Goal: Use online tool/utility: Utilize a website feature to perform a specific function

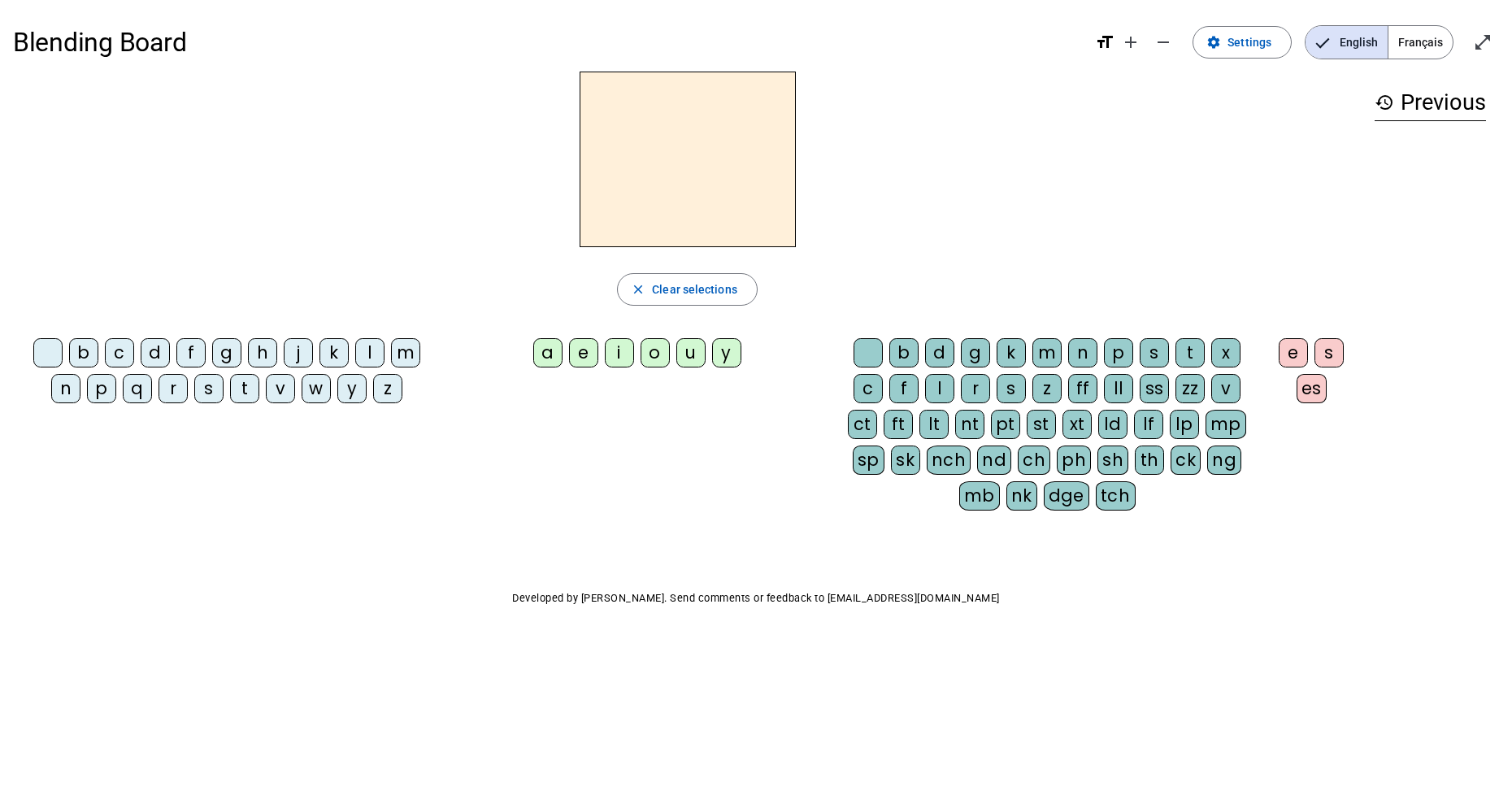
click at [108, 396] on div "p" at bounding box center [101, 388] width 29 height 29
click at [694, 361] on div "u" at bounding box center [691, 353] width 29 height 29
click at [975, 385] on div "r" at bounding box center [975, 388] width 29 height 29
click at [406, 355] on div "m" at bounding box center [406, 353] width 29 height 29
click at [46, 349] on div at bounding box center [48, 353] width 29 height 29
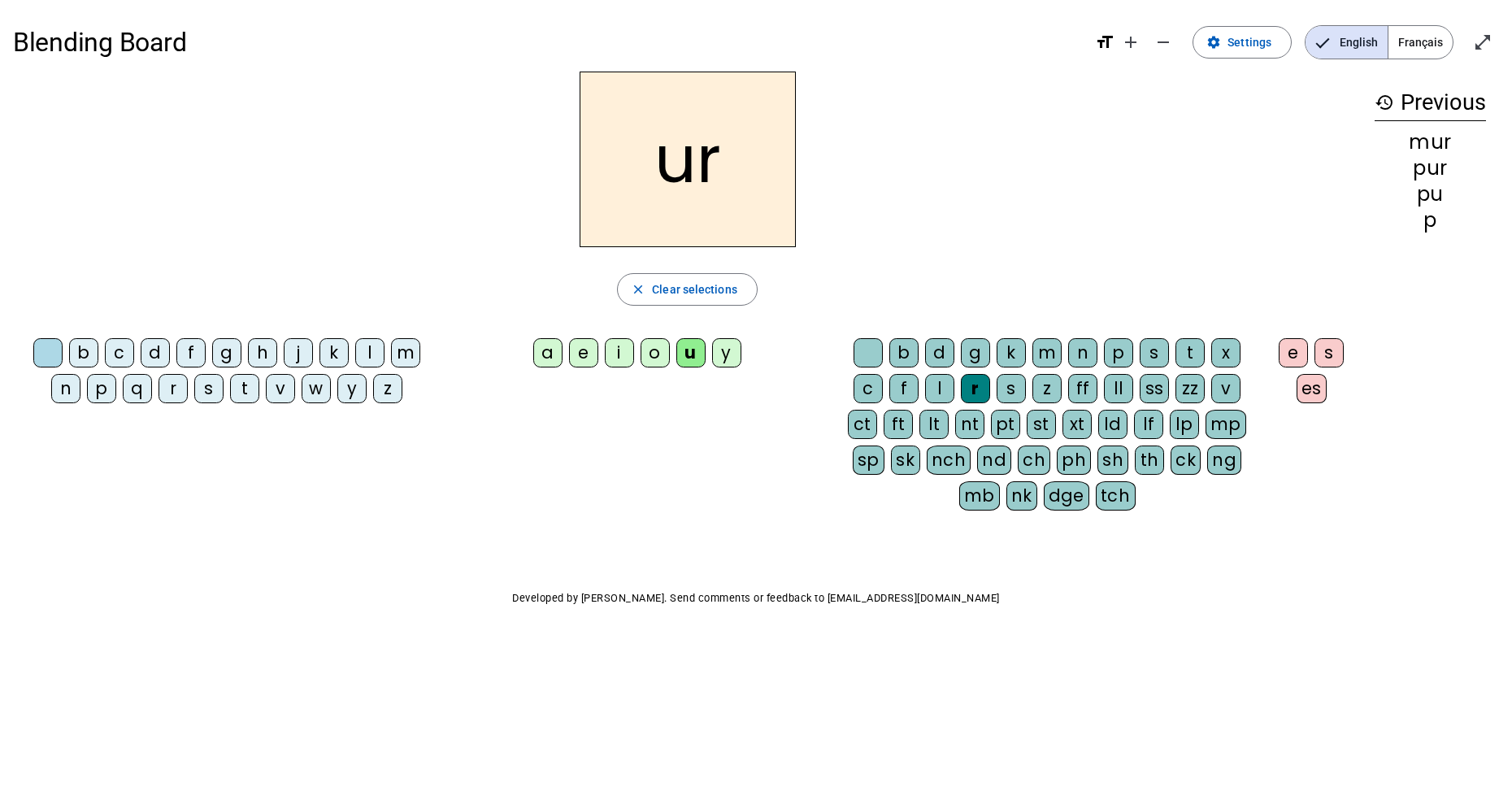
click at [159, 343] on div "d" at bounding box center [155, 353] width 29 height 29
click at [733, 297] on span "Clear selections" at bounding box center [694, 289] width 86 height 19
click at [85, 355] on div "b" at bounding box center [84, 353] width 29 height 29
click at [683, 354] on div "u" at bounding box center [691, 353] width 29 height 29
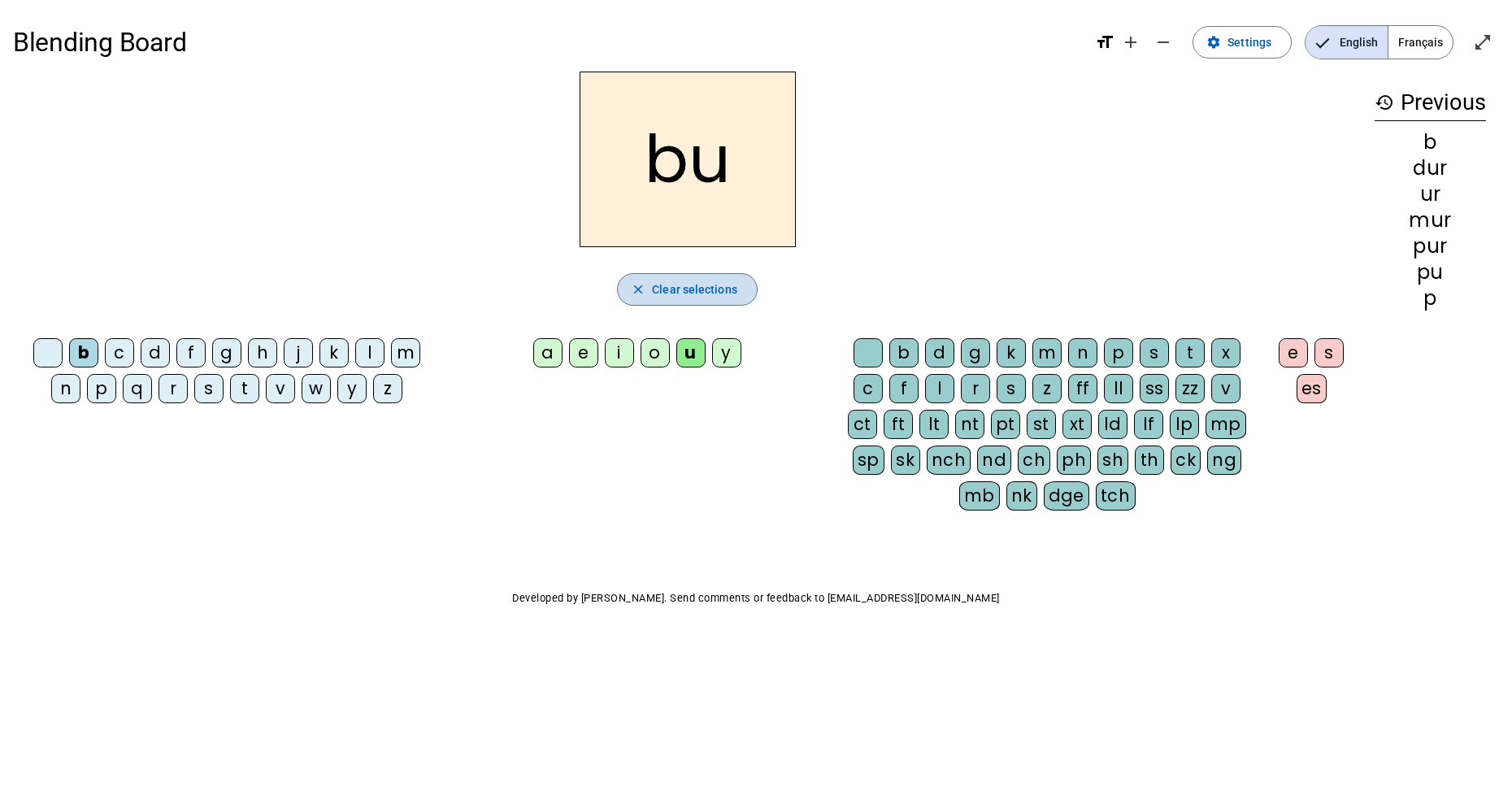
click at [686, 286] on span "Clear selections" at bounding box center [694, 289] width 86 height 19
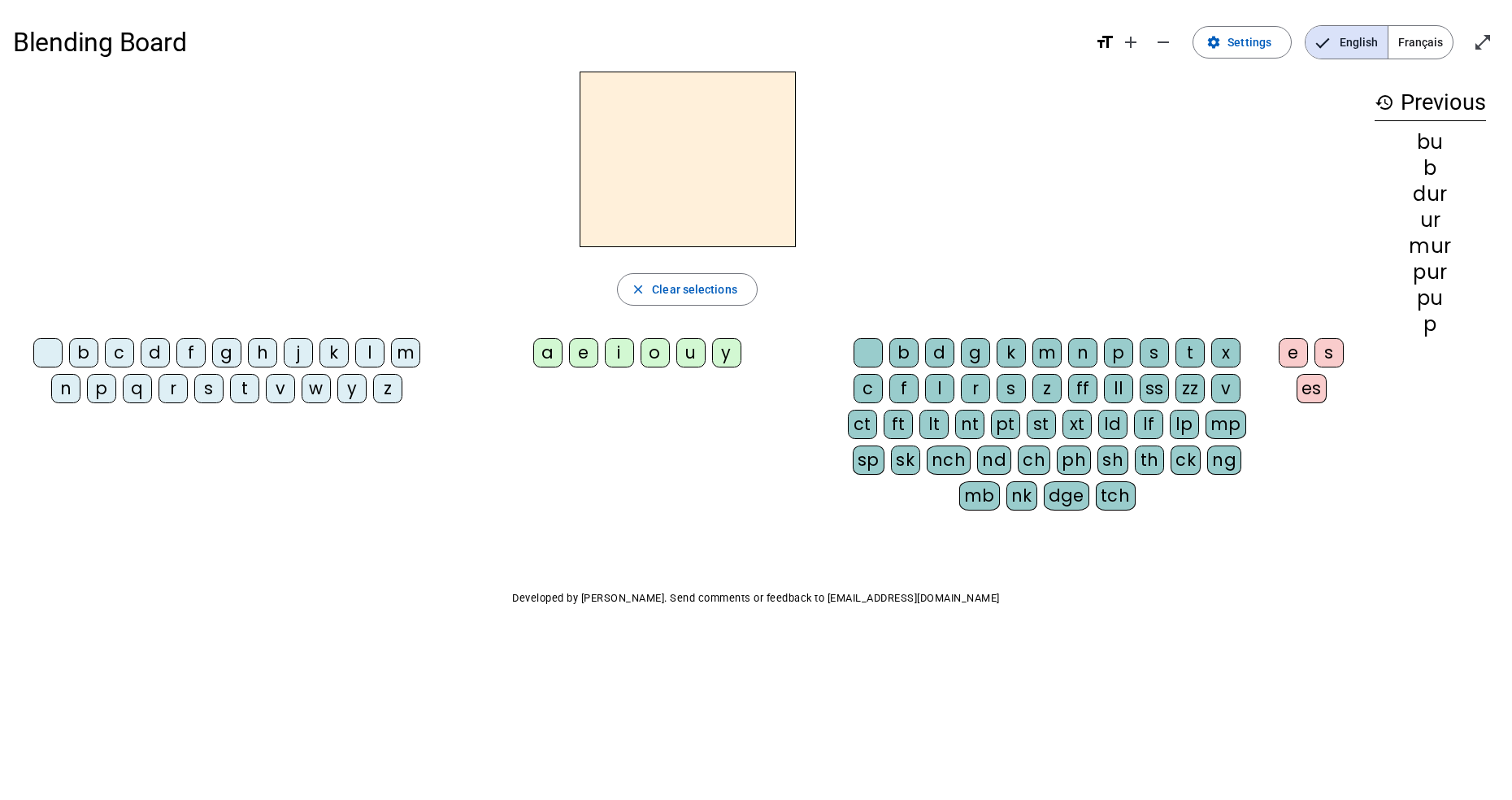
click at [373, 348] on div "l" at bounding box center [370, 353] width 29 height 29
click at [684, 354] on div "u" at bounding box center [691, 353] width 29 height 29
click at [552, 350] on div "a" at bounding box center [548, 353] width 29 height 29
click at [405, 351] on div "m" at bounding box center [406, 353] width 29 height 29
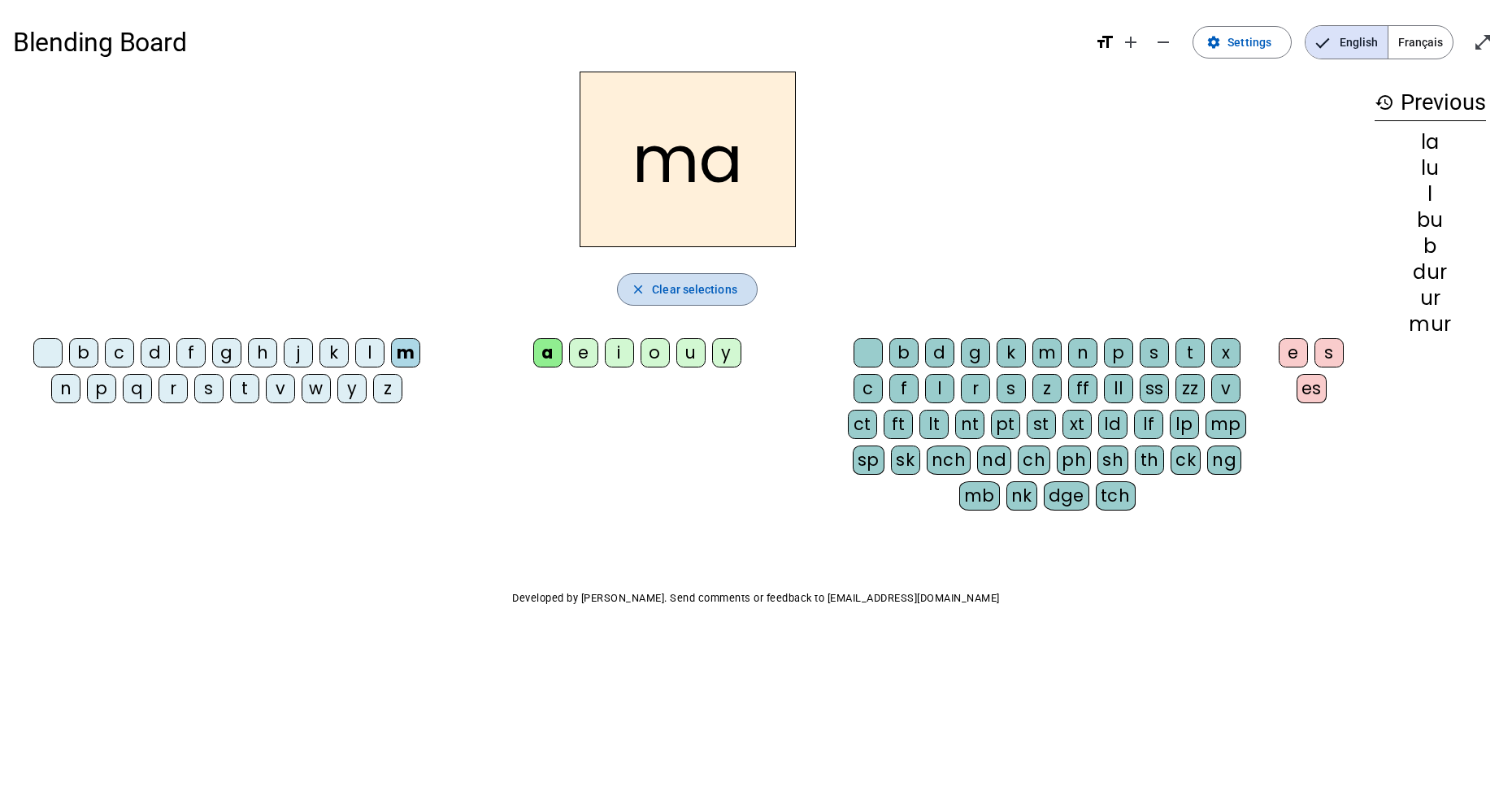
click at [731, 291] on span "Clear selections" at bounding box center [694, 289] width 86 height 19
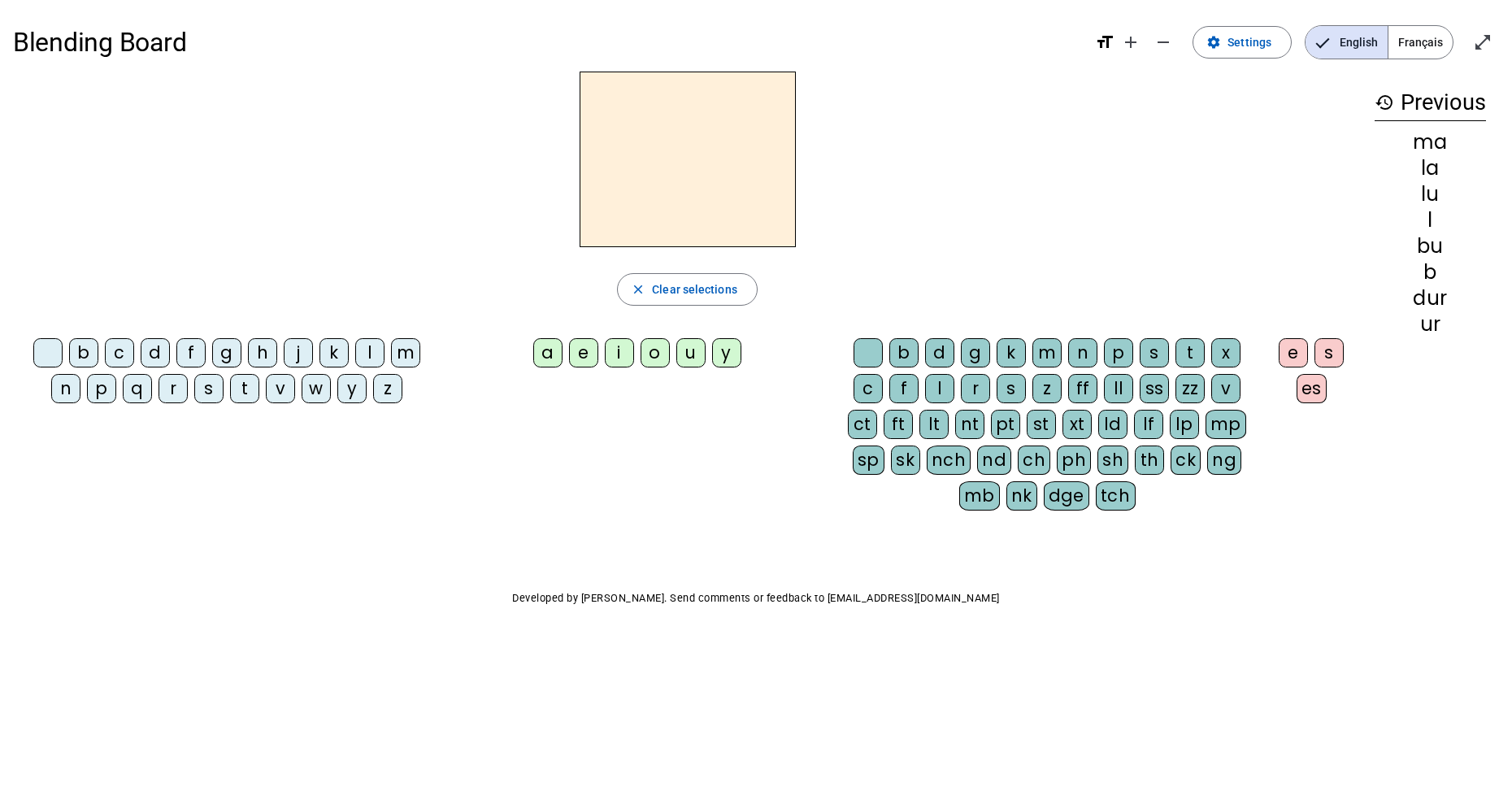
click at [409, 340] on div "m" at bounding box center [406, 353] width 29 height 29
click at [581, 353] on div "e" at bounding box center [583, 353] width 29 height 29
click at [226, 347] on div "g" at bounding box center [227, 353] width 29 height 29
click at [682, 292] on span "Clear selections" at bounding box center [694, 289] width 86 height 19
click at [67, 395] on div "n" at bounding box center [66, 388] width 29 height 29
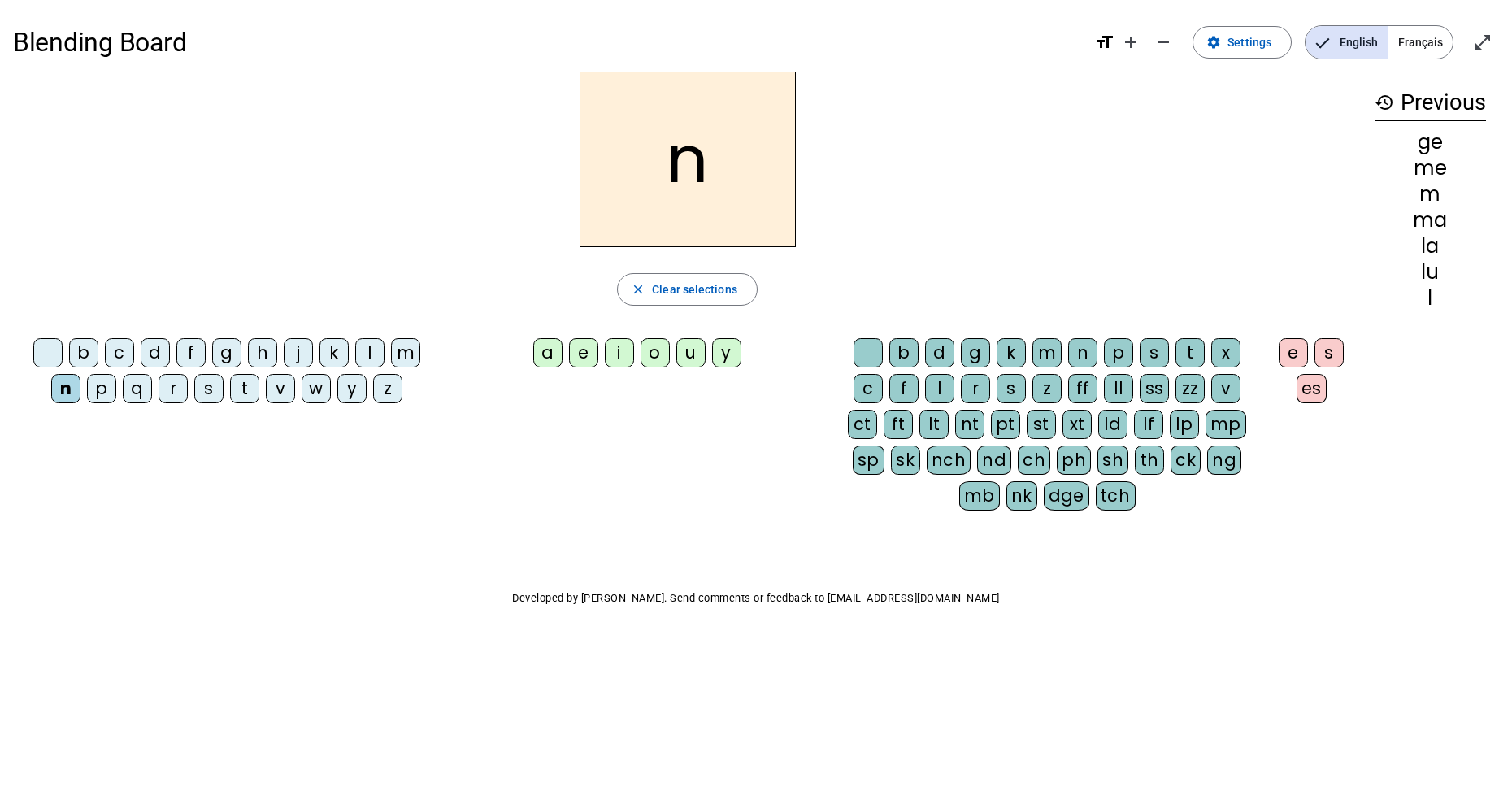
click at [592, 351] on div "e" at bounding box center [583, 353] width 29 height 29
click at [50, 349] on div at bounding box center [48, 353] width 29 height 29
click at [70, 395] on div "n" at bounding box center [66, 388] width 29 height 29
click at [580, 359] on div "e" at bounding box center [583, 353] width 29 height 29
click at [1240, 662] on div "Blending Board format_size add remove settings Settings English Français open_i…" at bounding box center [756, 347] width 1512 height 694
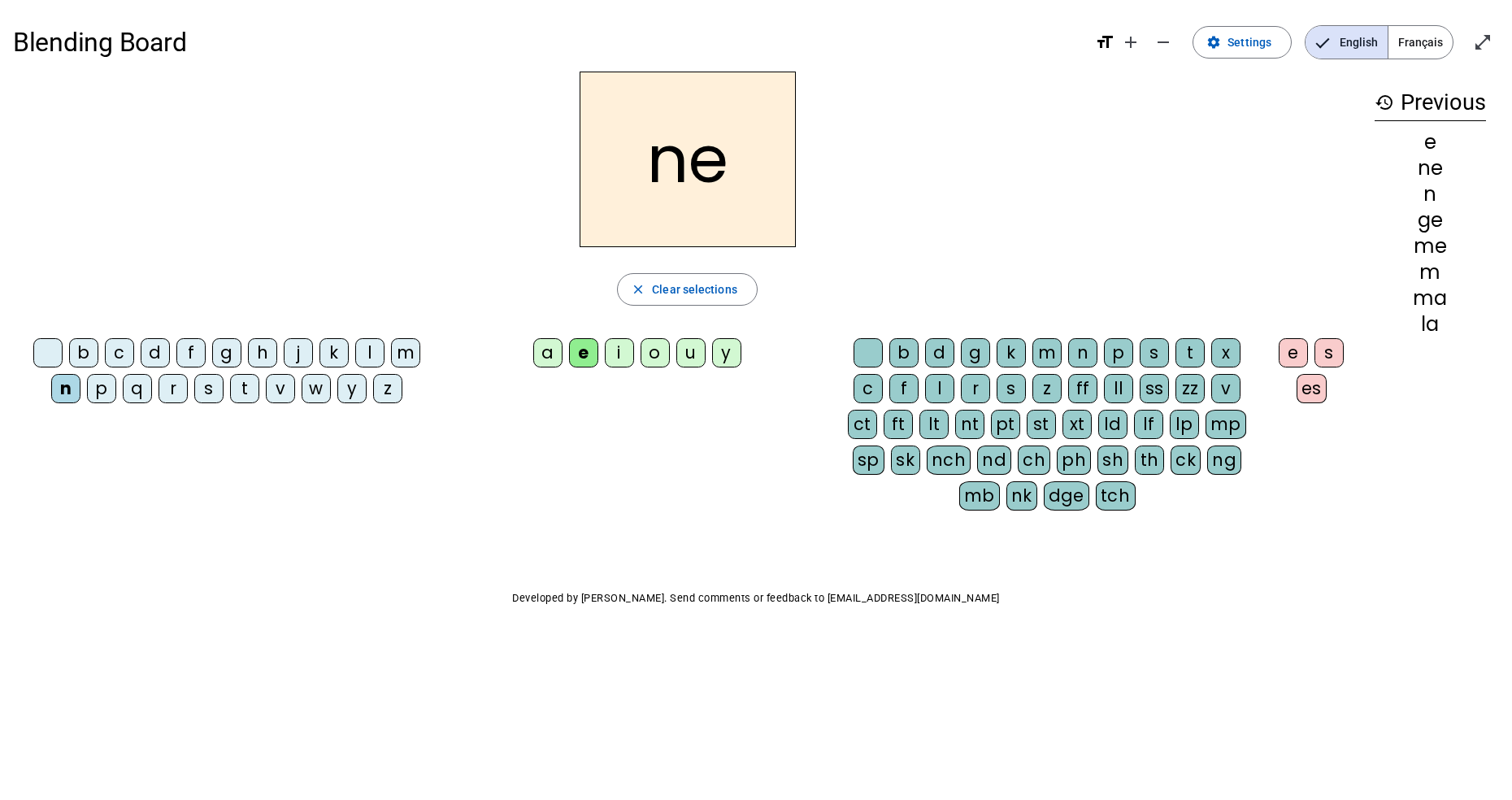
click at [627, 363] on div "i" at bounding box center [619, 353] width 29 height 29
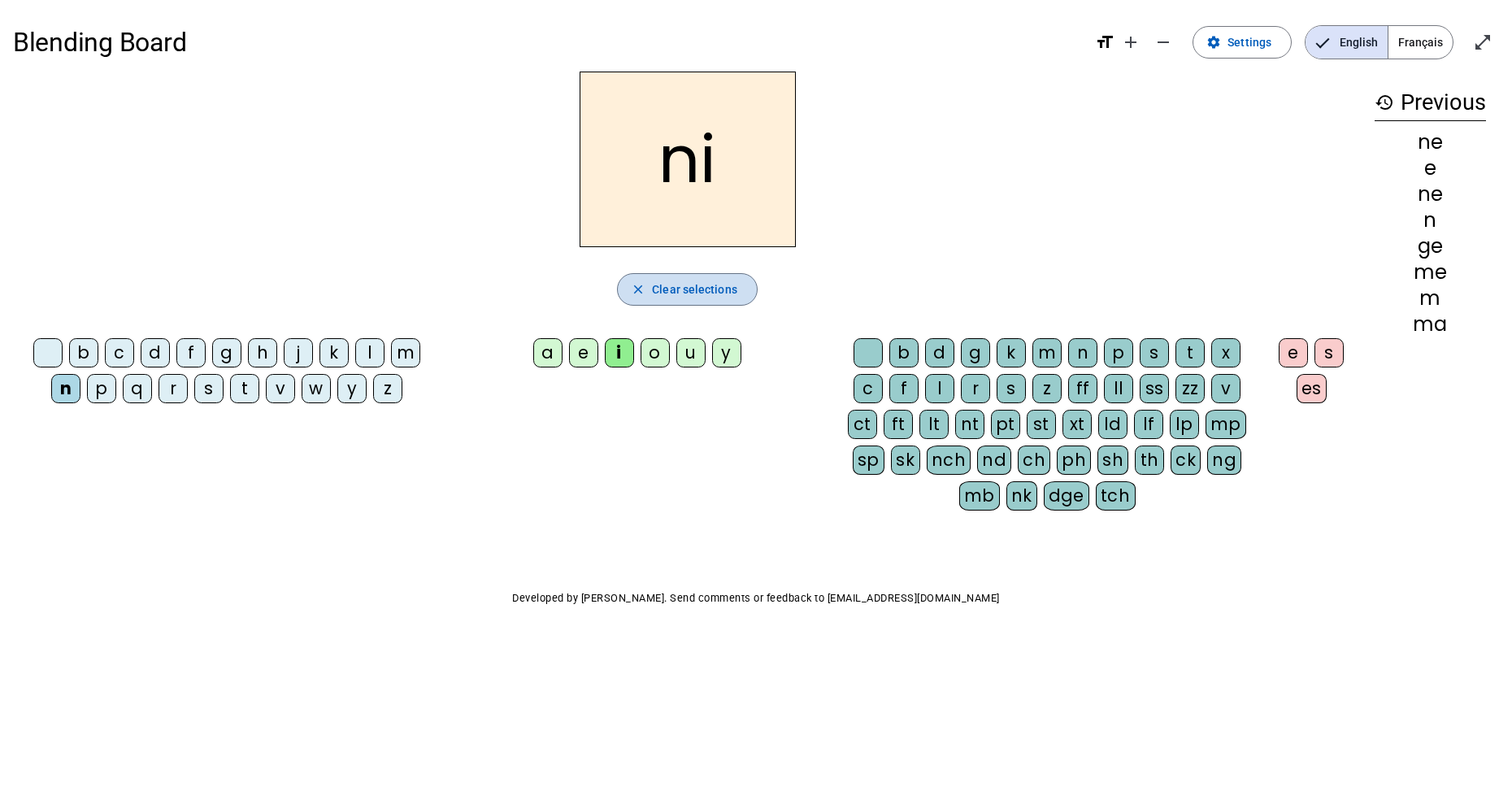
click at [702, 286] on span "Clear selections" at bounding box center [694, 289] width 86 height 19
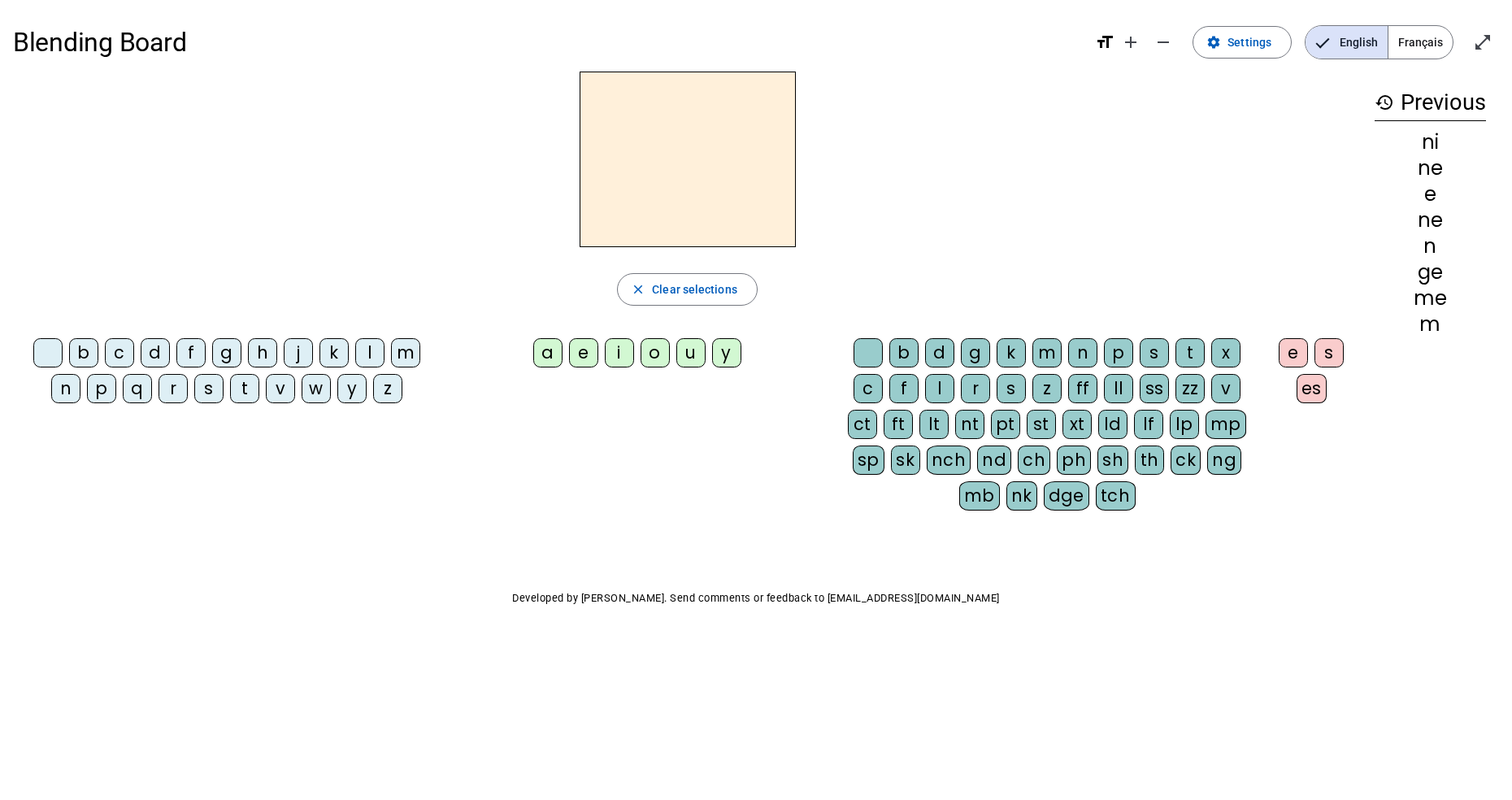
click at [206, 389] on div "s" at bounding box center [209, 388] width 29 height 29
click at [620, 354] on div "i" at bounding box center [619, 353] width 29 height 29
click at [373, 350] on div "l" at bounding box center [370, 353] width 29 height 29
click at [201, 395] on div "s" at bounding box center [209, 388] width 29 height 29
click at [929, 396] on div "l" at bounding box center [940, 388] width 29 height 29
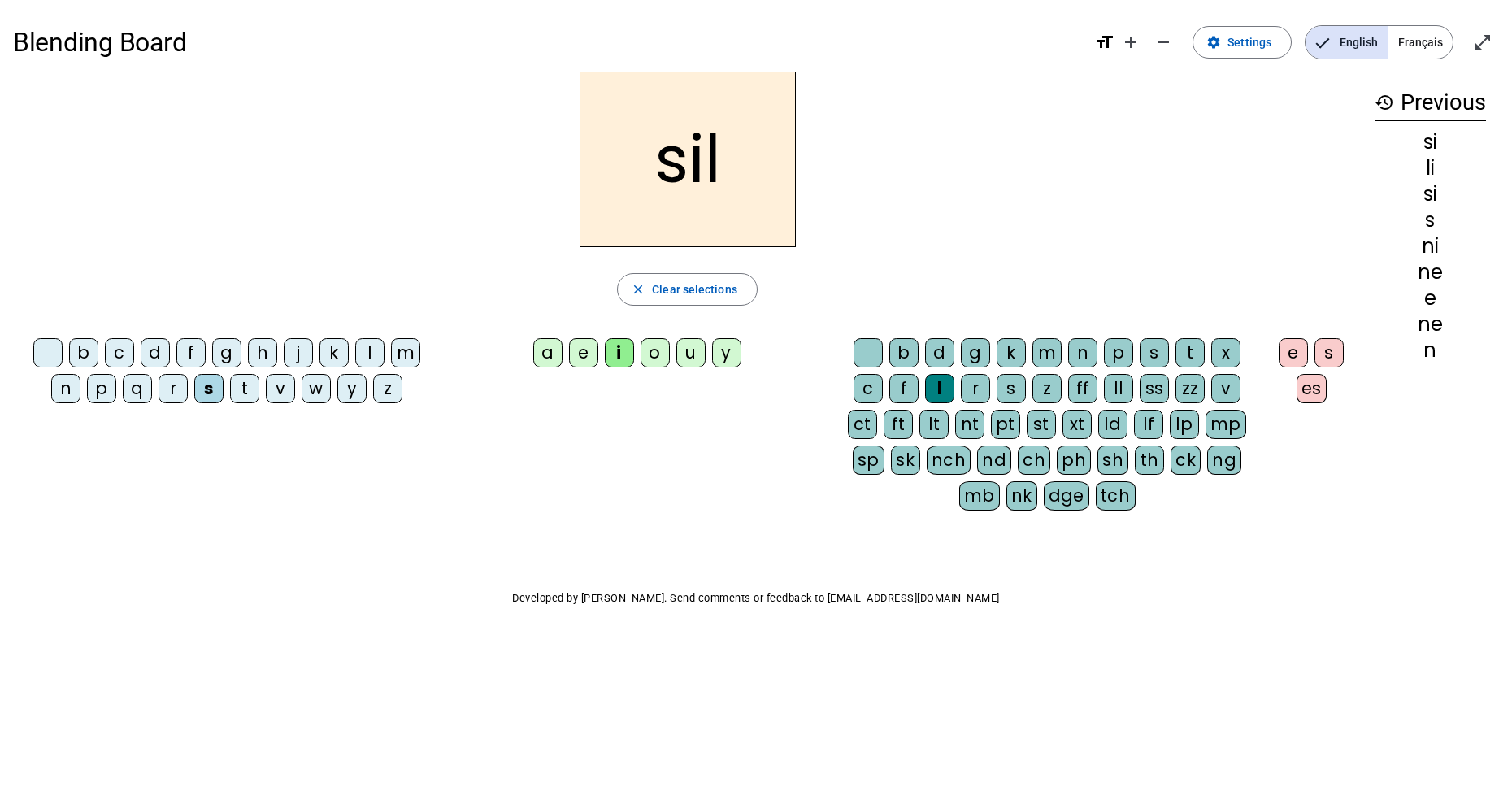
click at [653, 354] on div "o" at bounding box center [655, 353] width 29 height 29
click at [672, 293] on span "Clear selections" at bounding box center [694, 289] width 86 height 19
click at [214, 393] on div "s" at bounding box center [209, 388] width 29 height 29
click at [622, 344] on div "i" at bounding box center [619, 353] width 29 height 29
click at [106, 394] on div "p" at bounding box center [101, 388] width 29 height 29
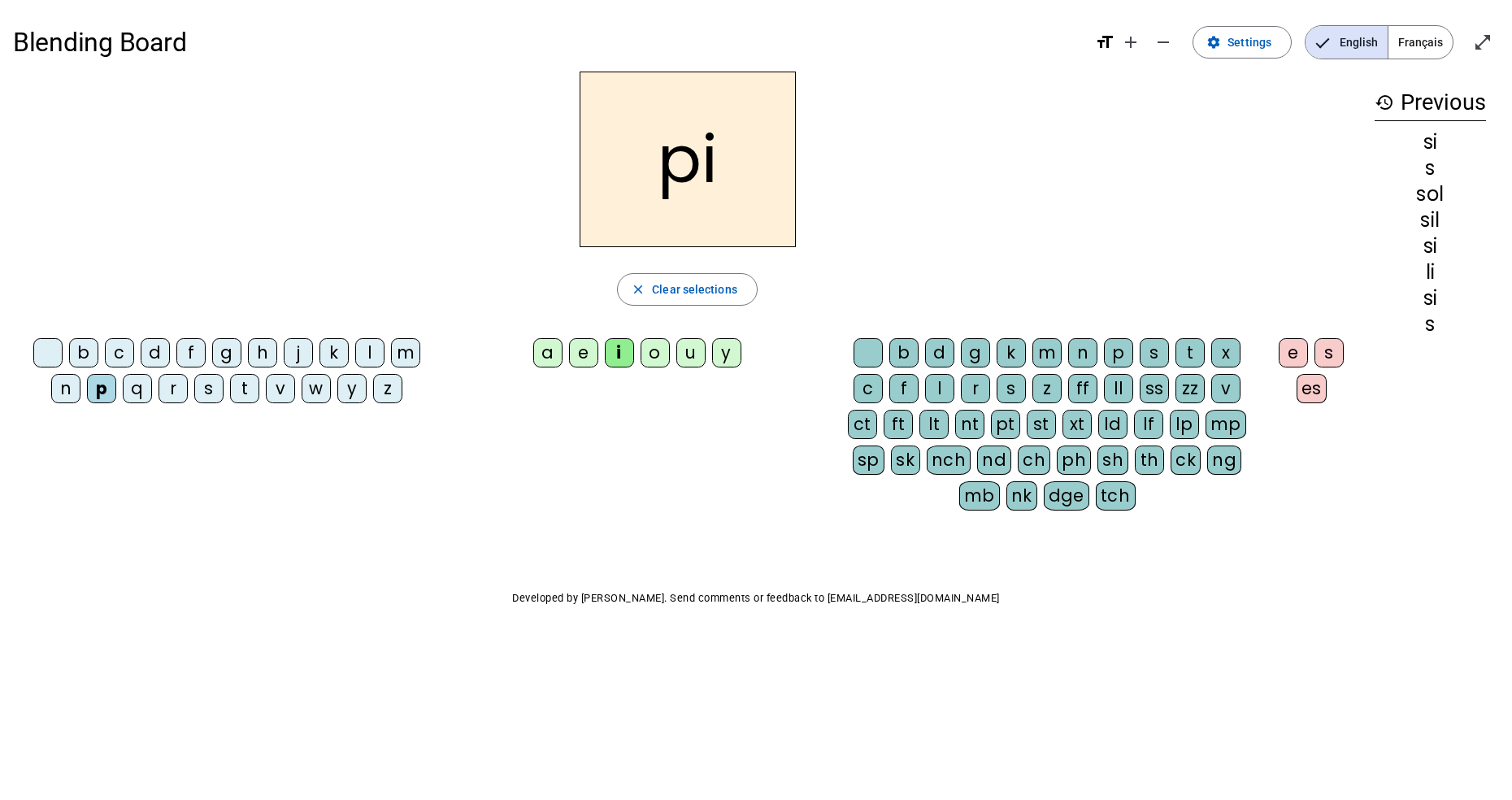
click at [659, 356] on div "o" at bounding box center [655, 353] width 29 height 29
click at [936, 392] on div "l" at bounding box center [940, 388] width 29 height 29
